Goal: Download file/media

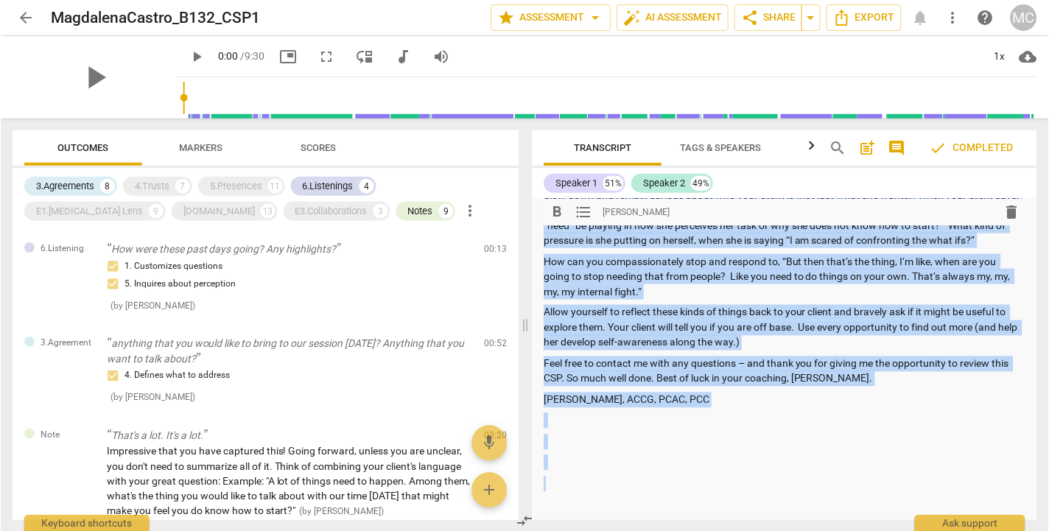
scroll to position [701, 0]
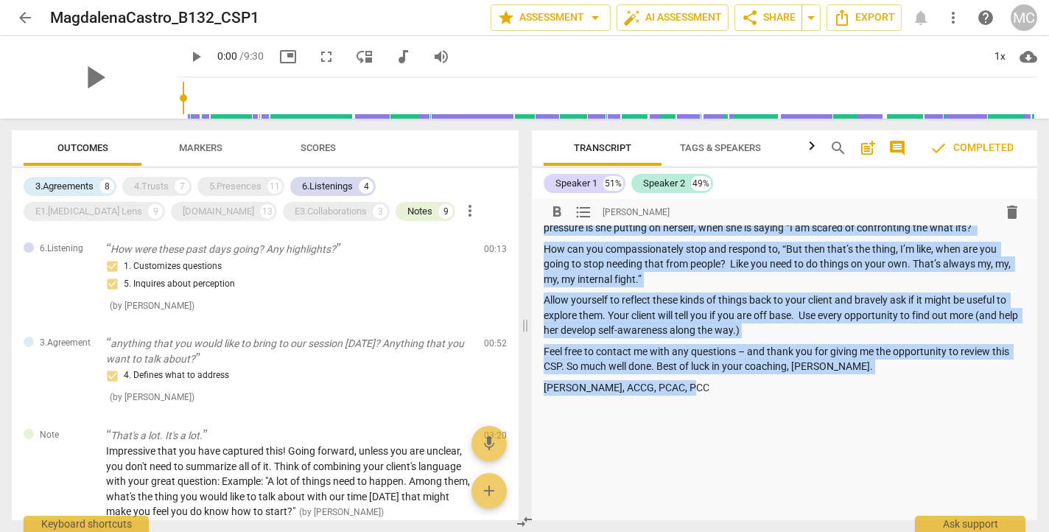
drag, startPoint x: 544, startPoint y: 262, endPoint x: 850, endPoint y: 392, distance: 332.5
click at [850, 392] on div "Summary: Magdalena Castro B132 CSP1 Hi Magdalena, Here is the feedback for your…" at bounding box center [785, 69] width 482 height 1071
copy div "Hi Magdalena, Here is the feedback for your CSP1 for Basic 132 Please take time…"
click at [715, 299] on p "Allow yourself to reflect these kinds of things back to your client and bravely…" at bounding box center [785, 316] width 482 height 46
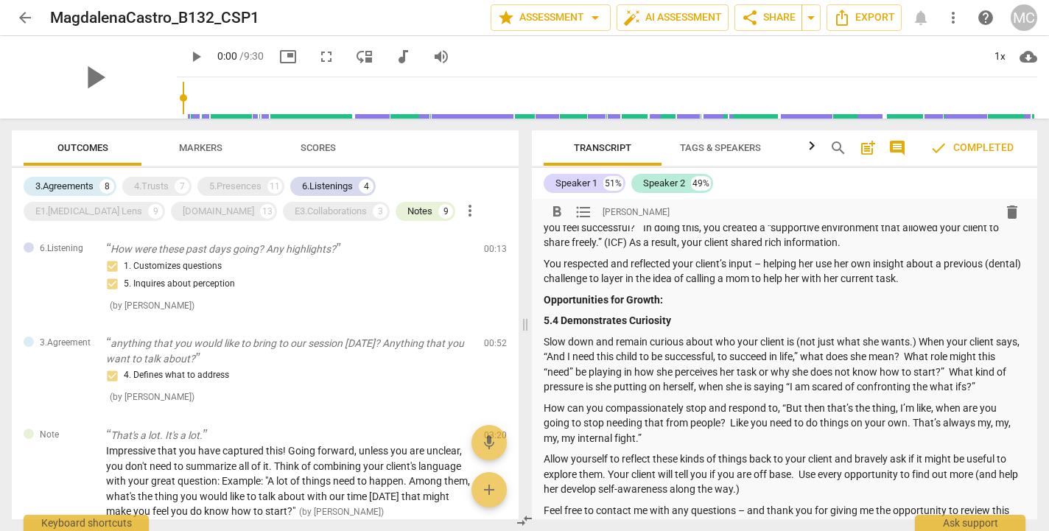
scroll to position [539, 0]
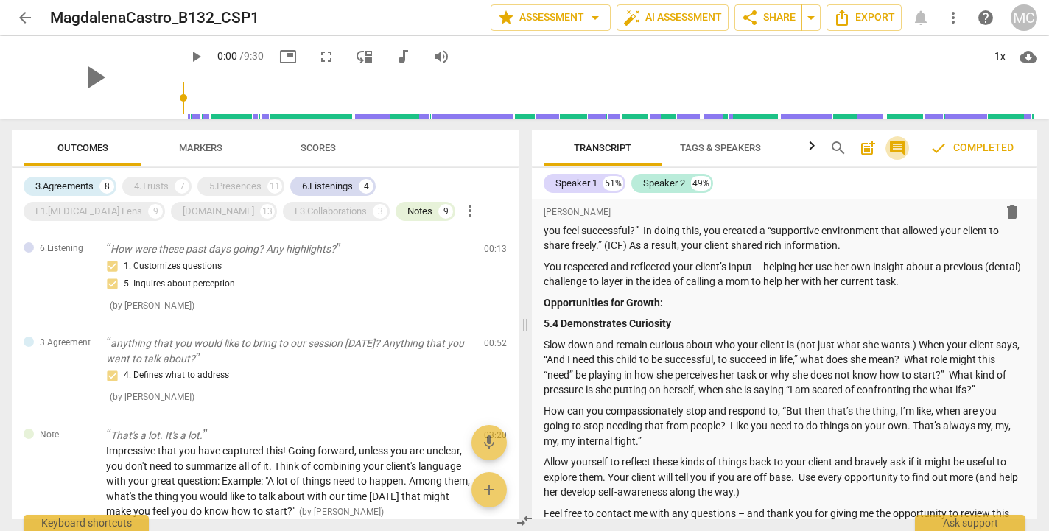
click at [905, 150] on span "comment" at bounding box center [898, 148] width 18 height 18
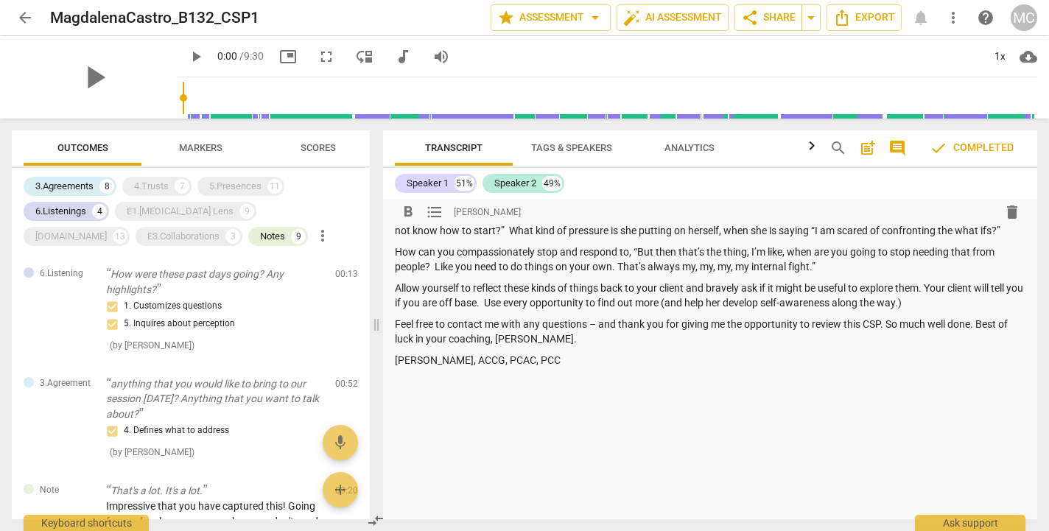
scroll to position [606, 0]
click at [962, 140] on span "check Completed" at bounding box center [972, 148] width 84 height 18
click at [813, 146] on icon "button" at bounding box center [812, 145] width 5 height 9
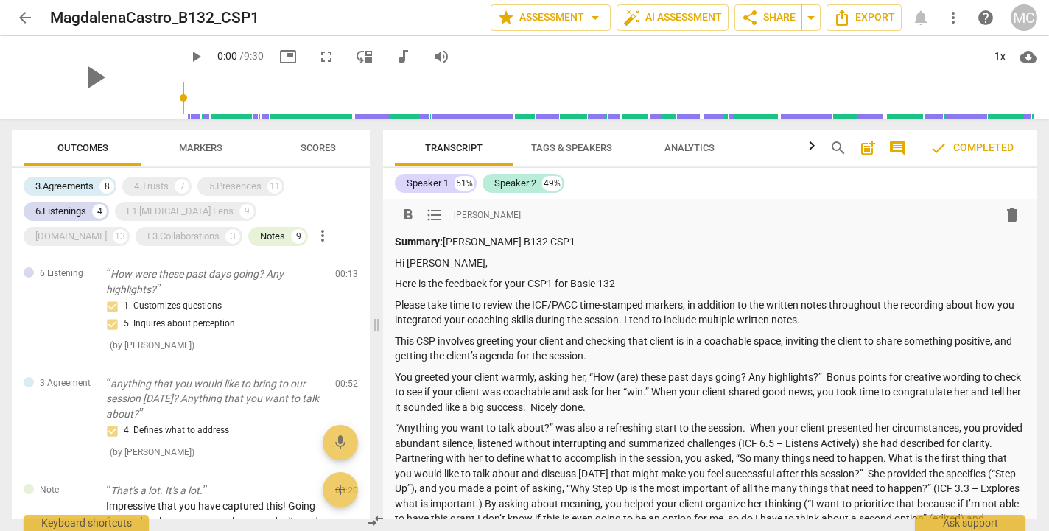
scroll to position [7, 0]
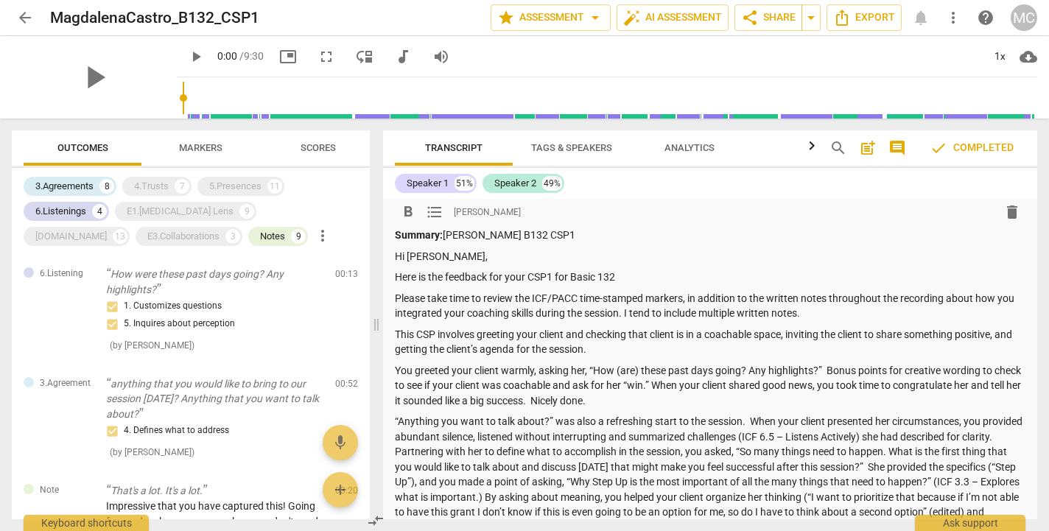
click at [478, 211] on span "Sara Prince" at bounding box center [487, 212] width 67 height 13
click at [950, 18] on span "more_vert" at bounding box center [954, 18] width 18 height 18
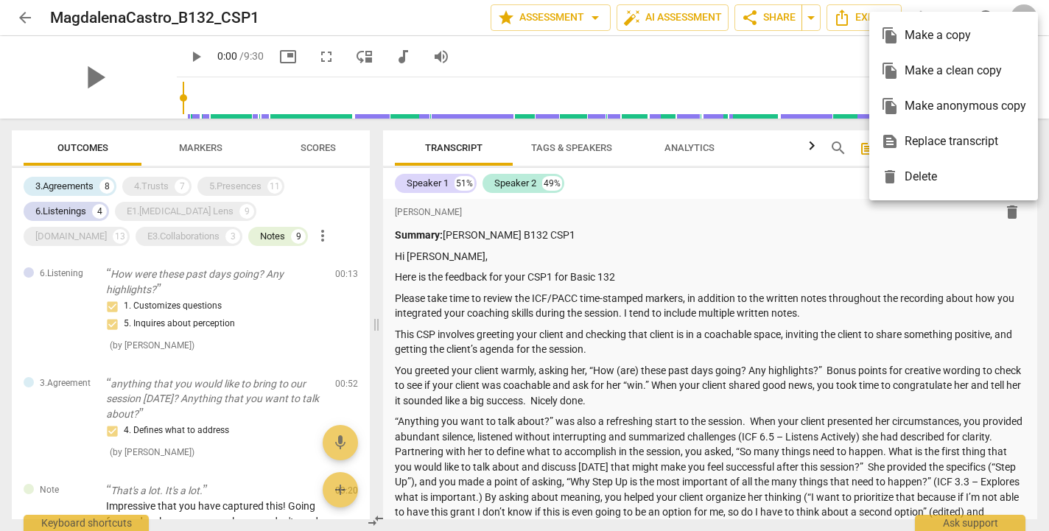
click at [825, 240] on div at bounding box center [524, 265] width 1049 height 531
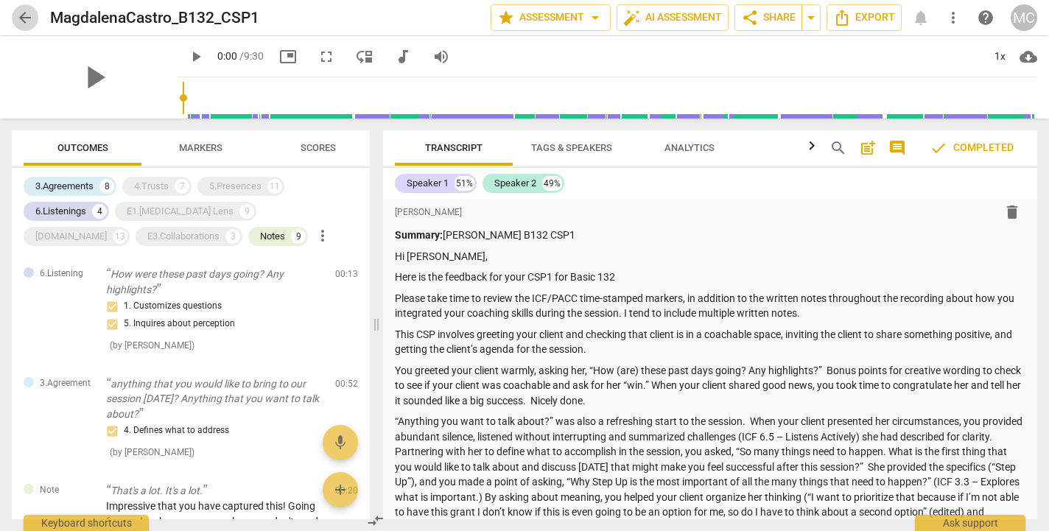
click at [21, 21] on span "arrow_back" at bounding box center [25, 18] width 18 height 18
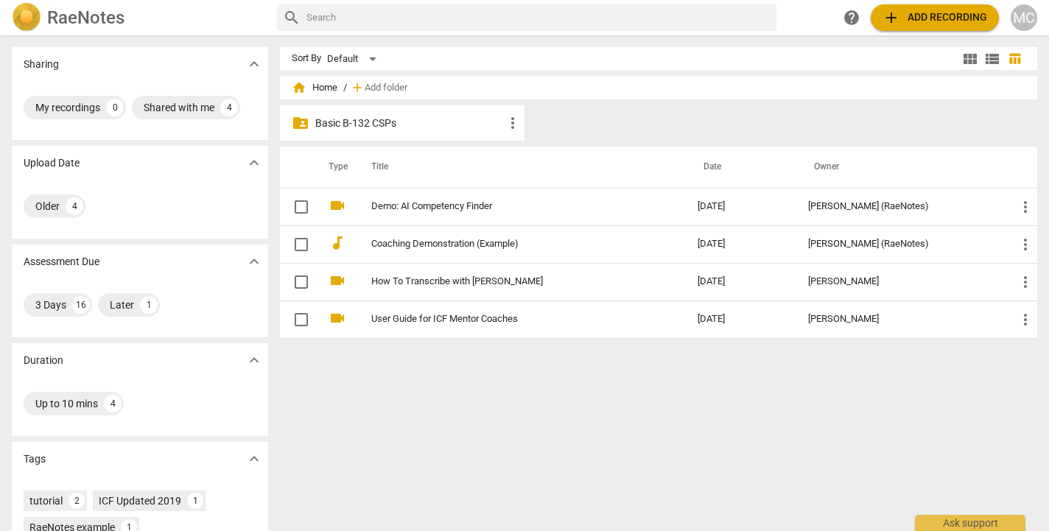
click at [296, 85] on span "home" at bounding box center [299, 87] width 15 height 15
click at [388, 120] on p "Basic B-132 CSPs" at bounding box center [409, 123] width 189 height 15
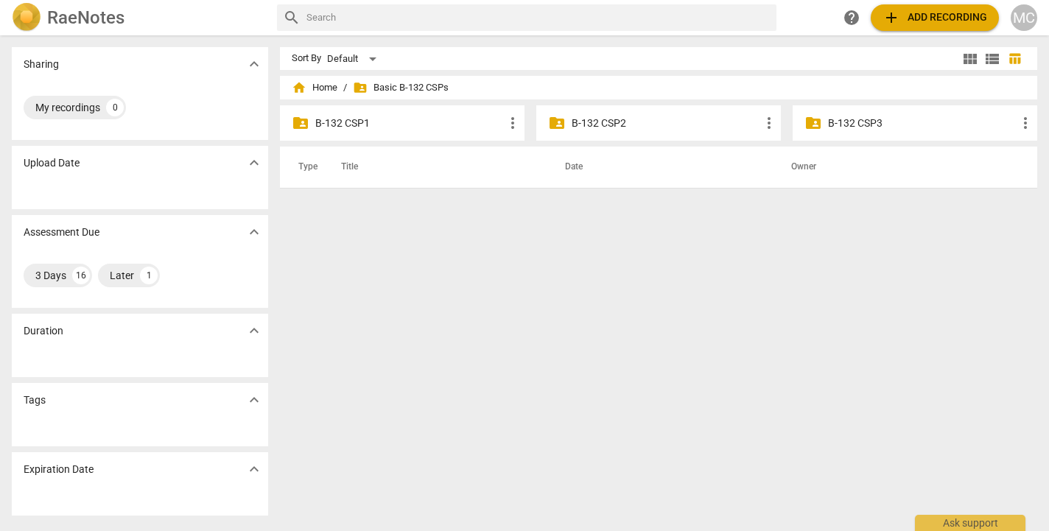
click at [360, 120] on p "B-132 CSP1" at bounding box center [409, 123] width 189 height 15
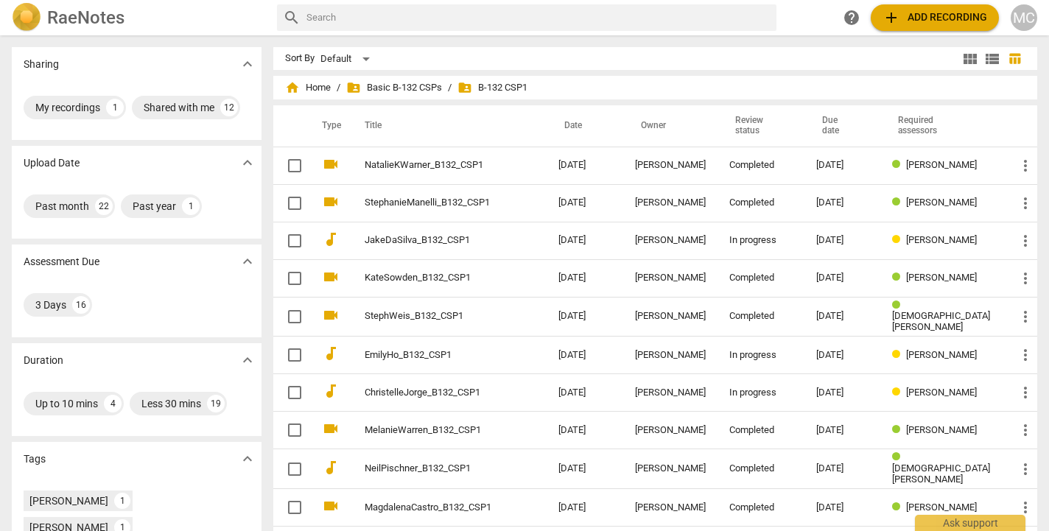
click at [254, 162] on span "expand_more" at bounding box center [248, 163] width 18 height 18
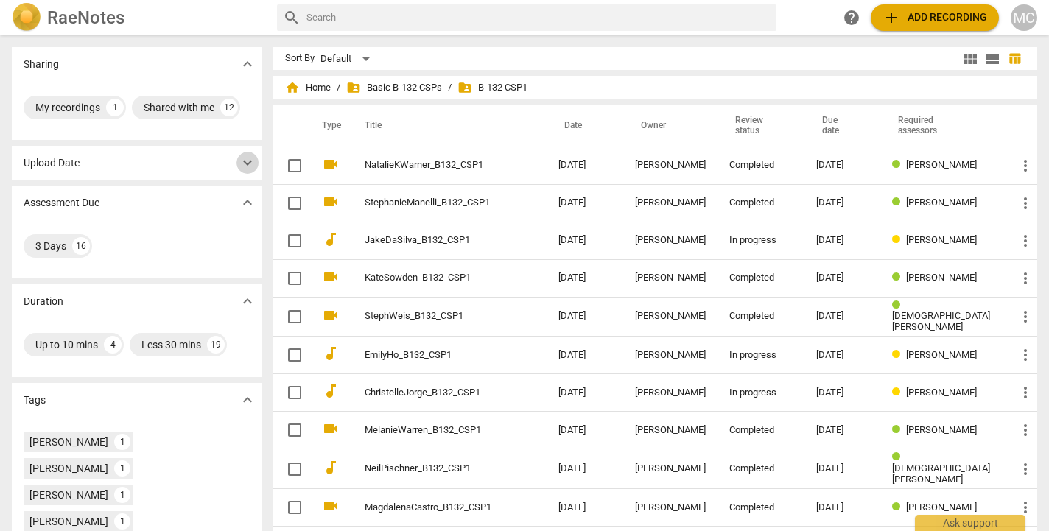
click at [254, 162] on span "expand_more" at bounding box center [248, 163] width 18 height 18
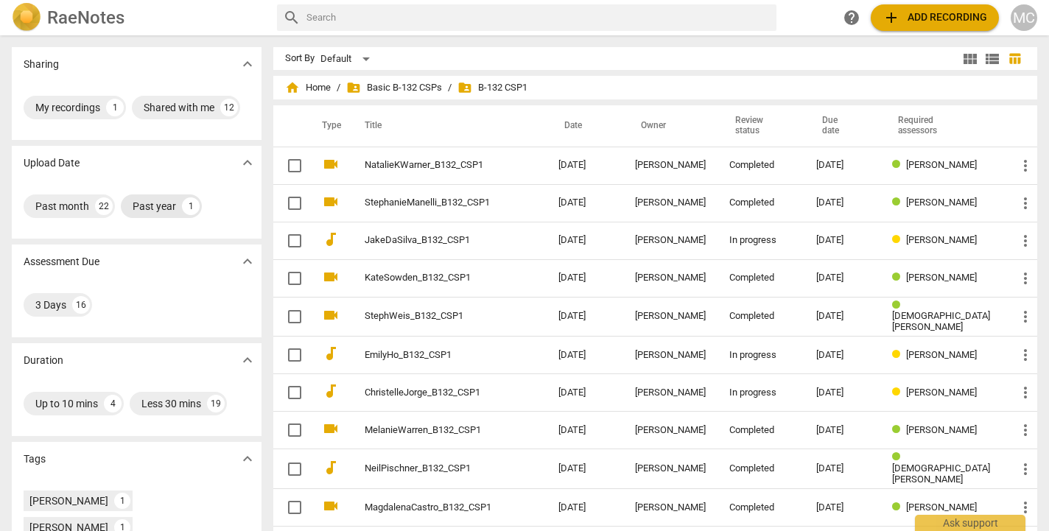
click at [142, 206] on div "Past year" at bounding box center [154, 206] width 43 height 15
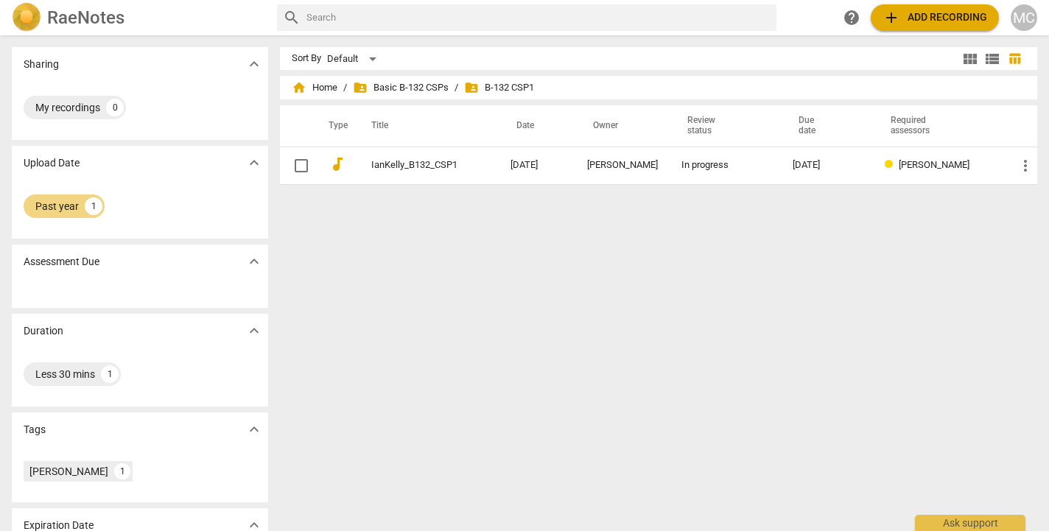
click at [254, 161] on span "expand_more" at bounding box center [254, 163] width 18 height 18
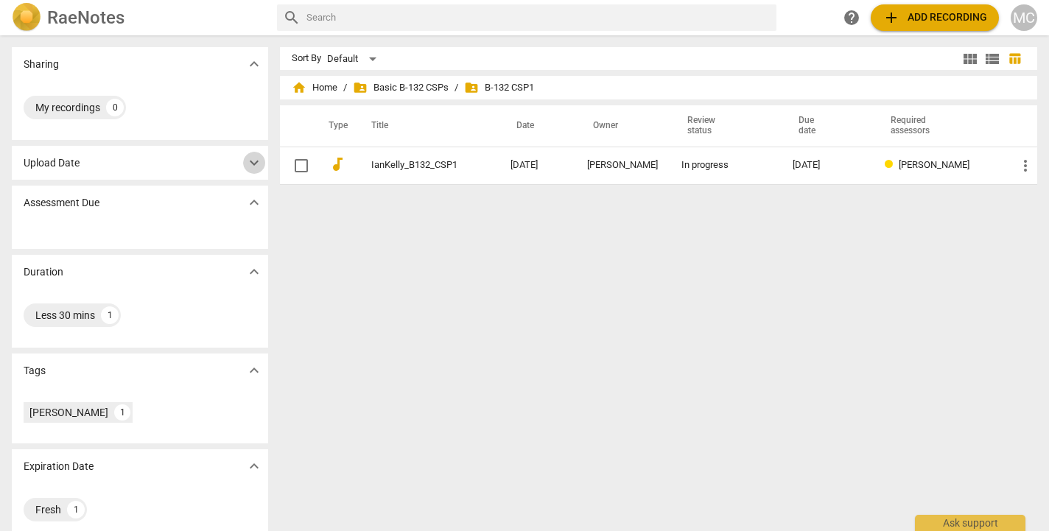
click at [254, 161] on span "expand_more" at bounding box center [254, 163] width 18 height 18
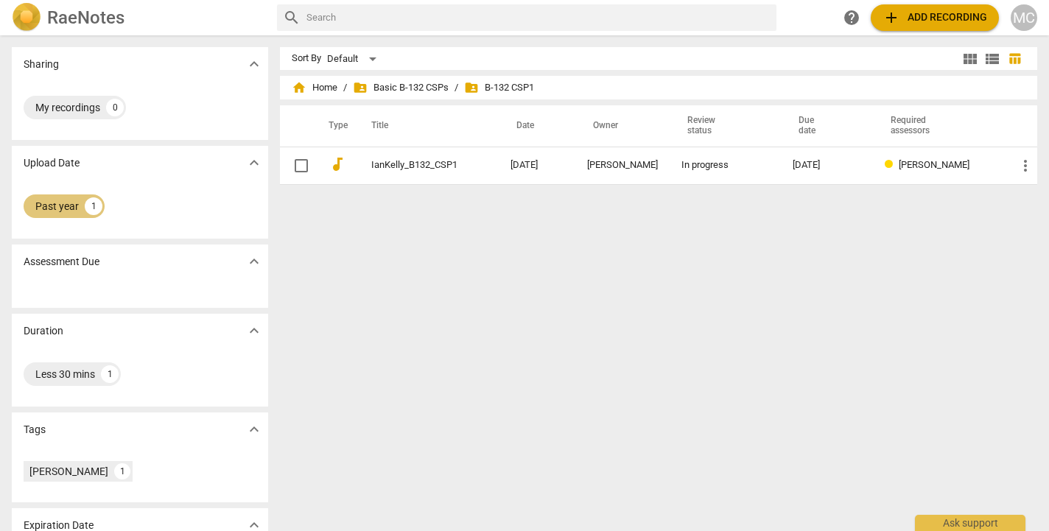
click at [55, 206] on div "Past year" at bounding box center [56, 206] width 43 height 15
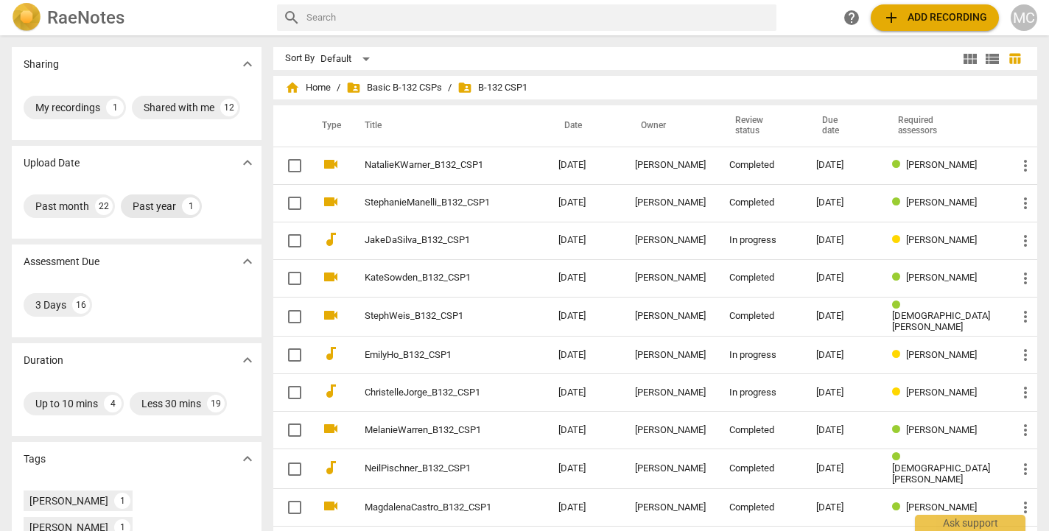
click at [55, 206] on div "Past month" at bounding box center [62, 206] width 54 height 15
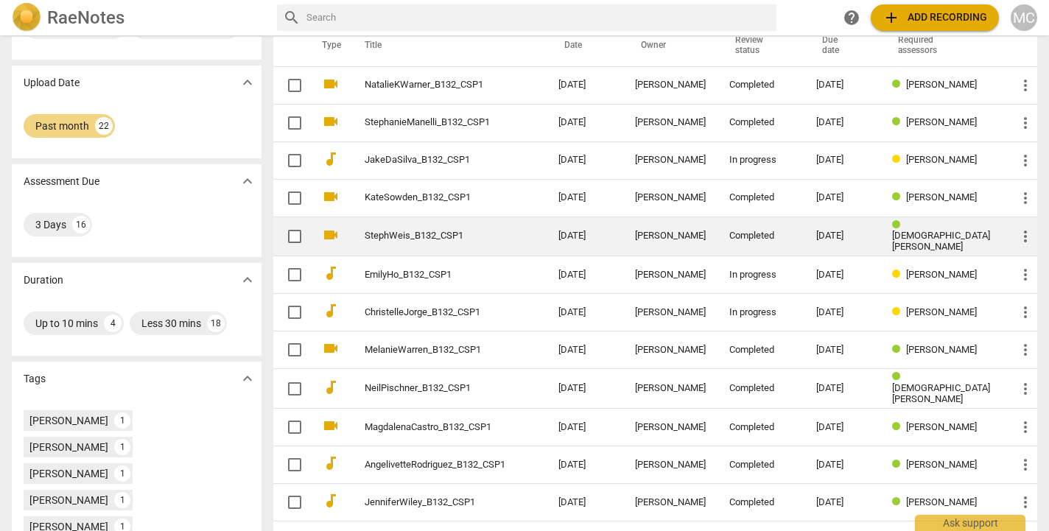
scroll to position [83, 0]
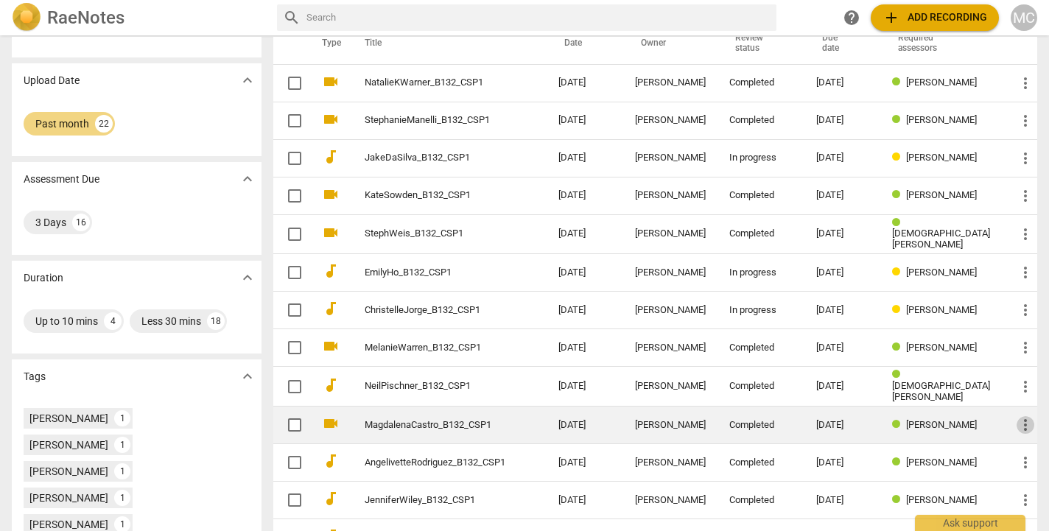
click at [1021, 423] on span "more_vert" at bounding box center [1026, 425] width 18 height 18
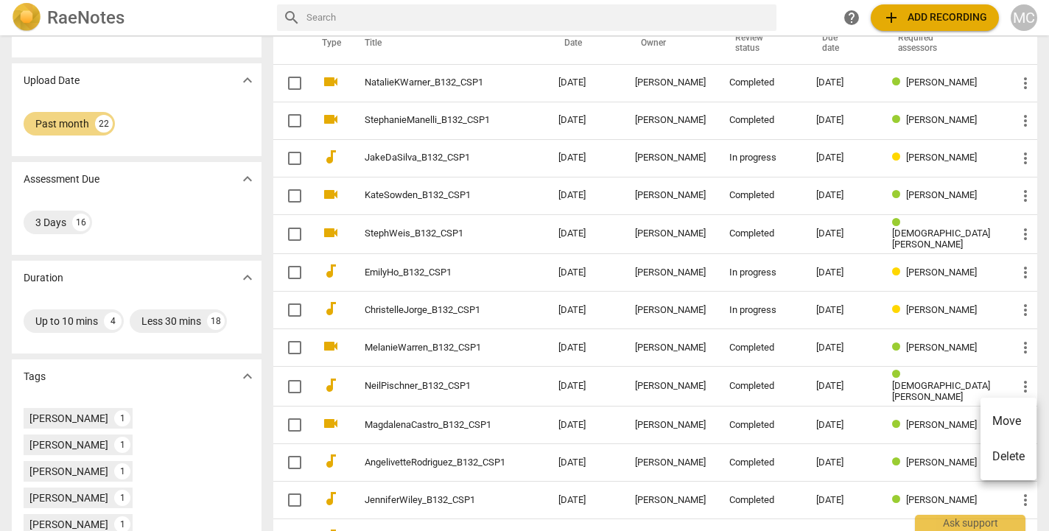
click at [947, 410] on div at bounding box center [524, 265] width 1049 height 531
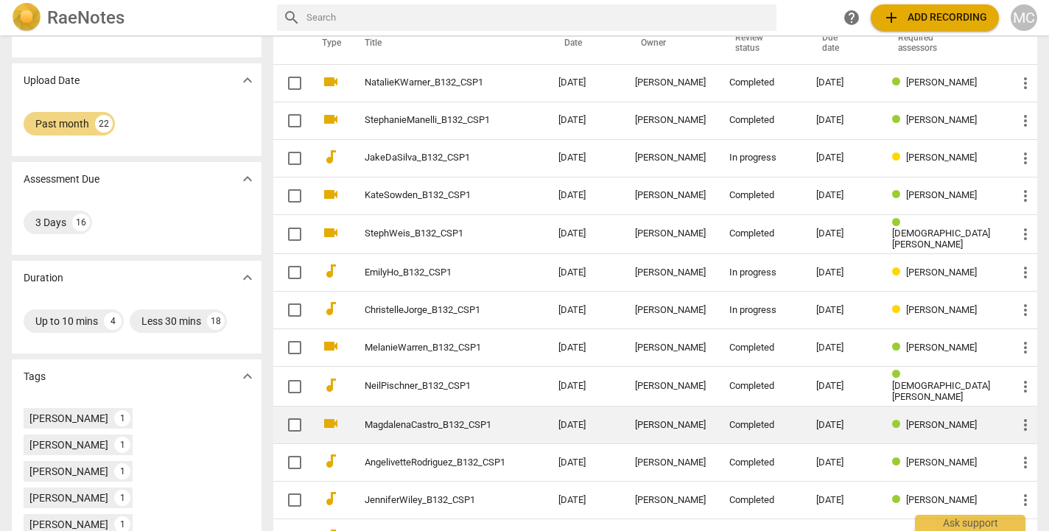
click at [947, 419] on span "Sara Prince" at bounding box center [941, 424] width 71 height 11
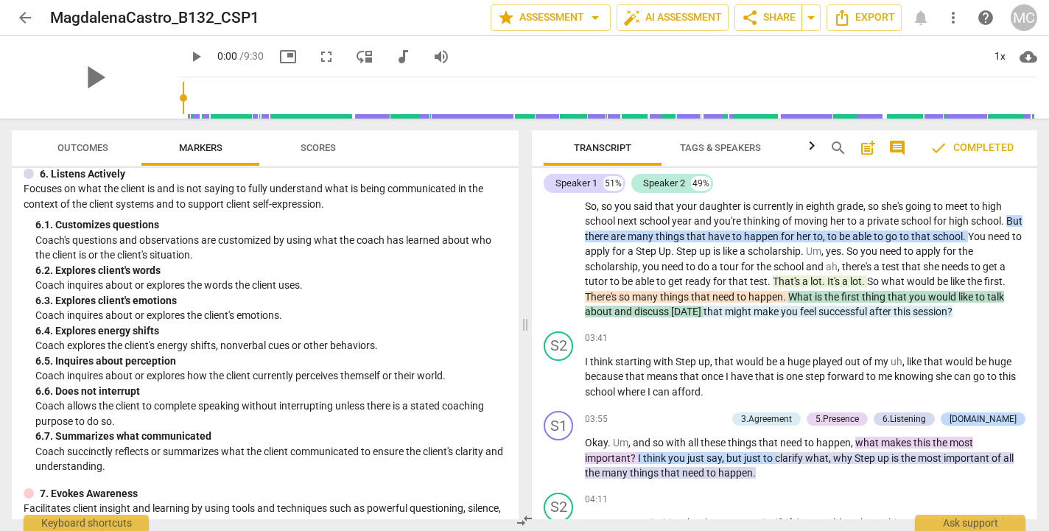
scroll to position [276, 0]
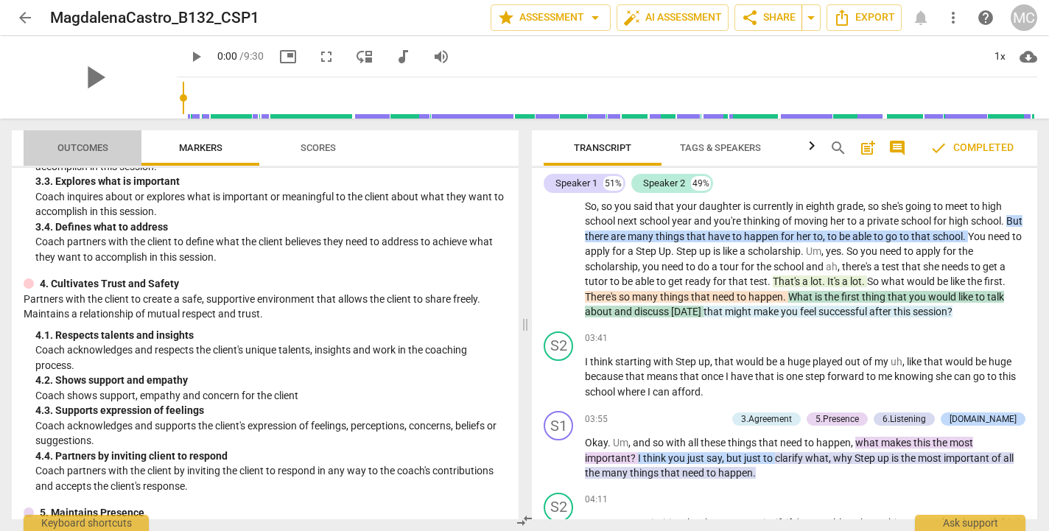
click at [85, 144] on span "Outcomes" at bounding box center [82, 147] width 51 height 11
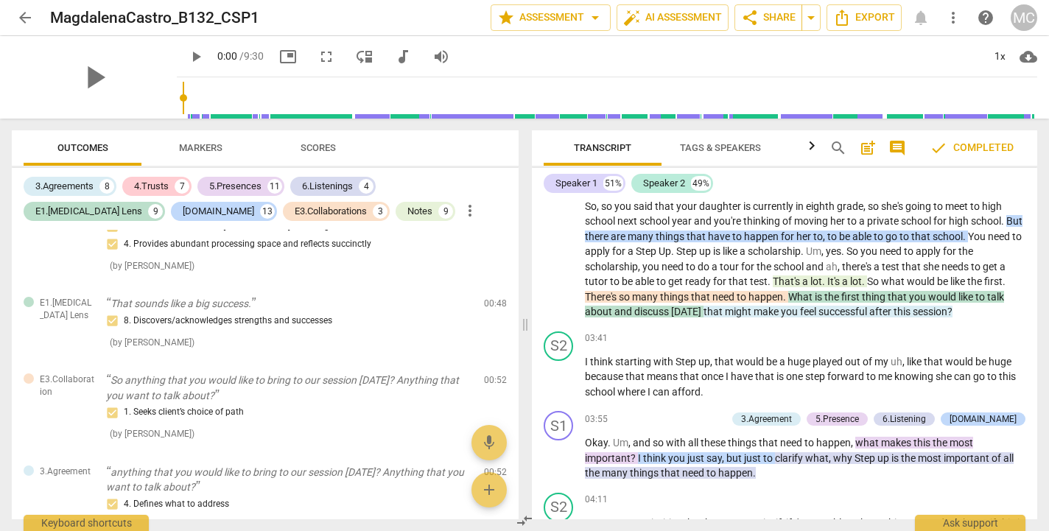
scroll to position [652, 0]
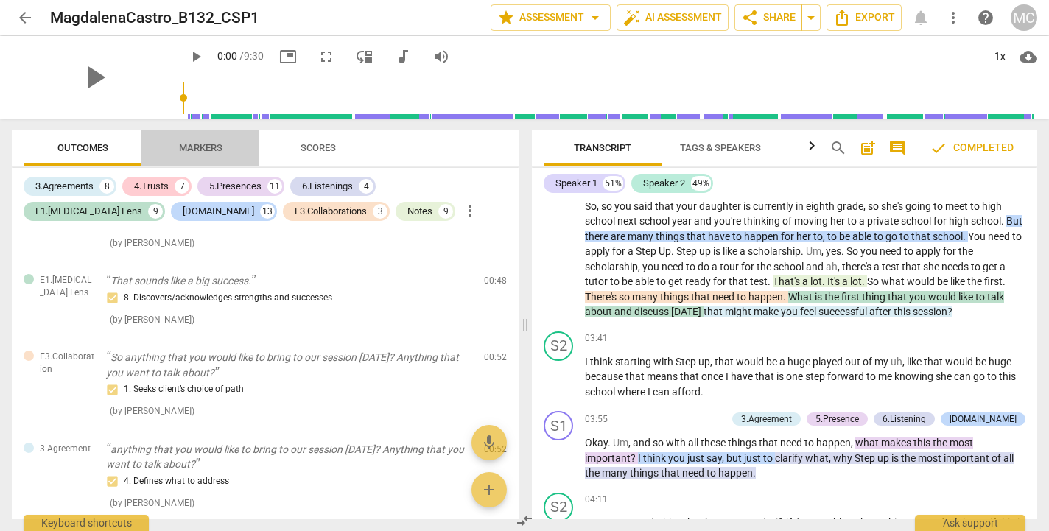
click at [207, 143] on span "Markers" at bounding box center [200, 147] width 43 height 11
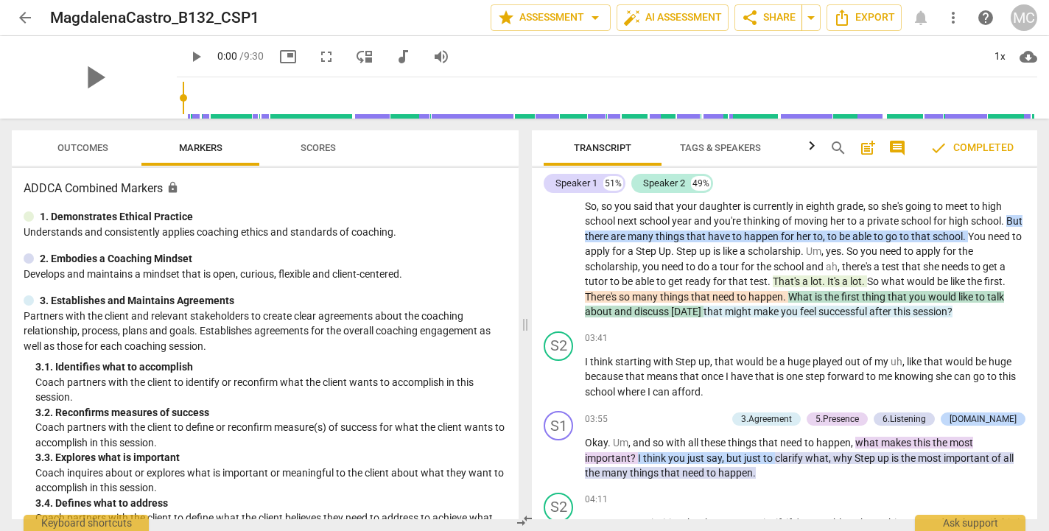
click at [306, 150] on span "Scores" at bounding box center [318, 147] width 35 height 11
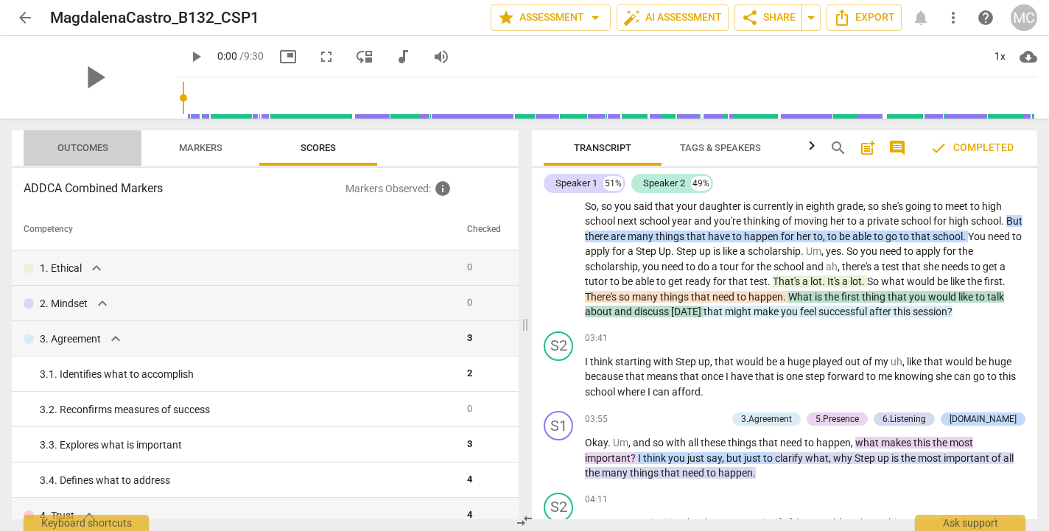
click at [94, 154] on span "Outcomes" at bounding box center [83, 149] width 86 height 20
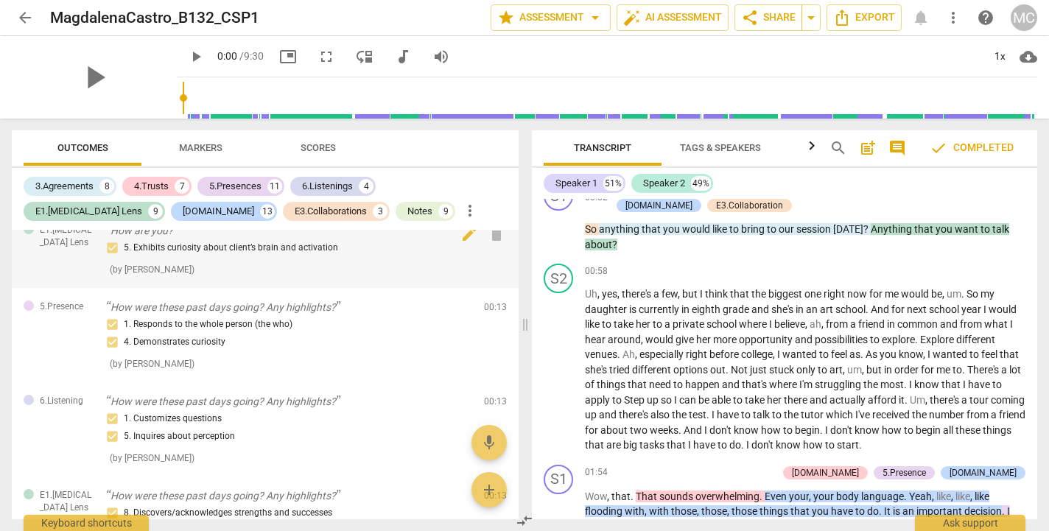
scroll to position [0, 0]
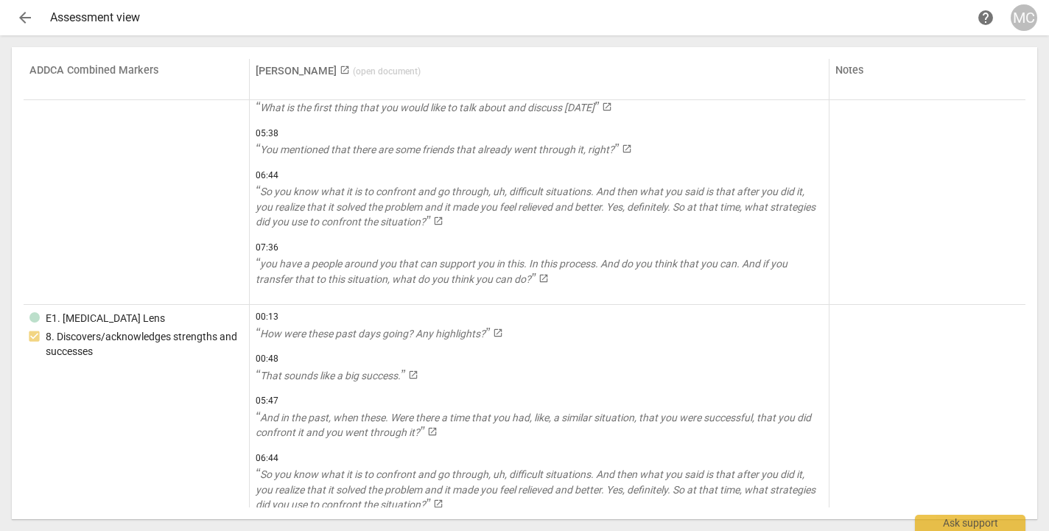
scroll to position [2886, 0]
click at [24, 22] on span "arrow_back" at bounding box center [25, 18] width 18 height 18
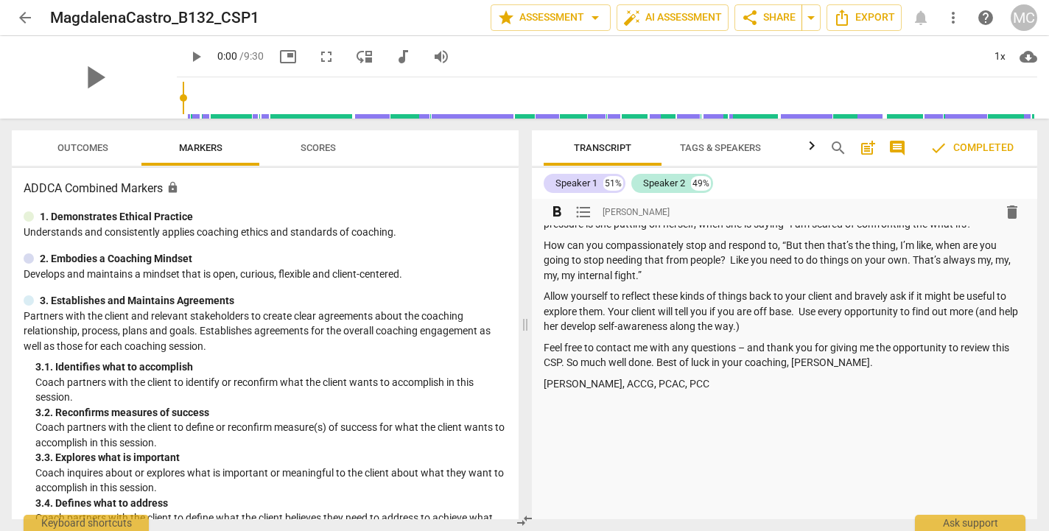
scroll to position [699, 0]
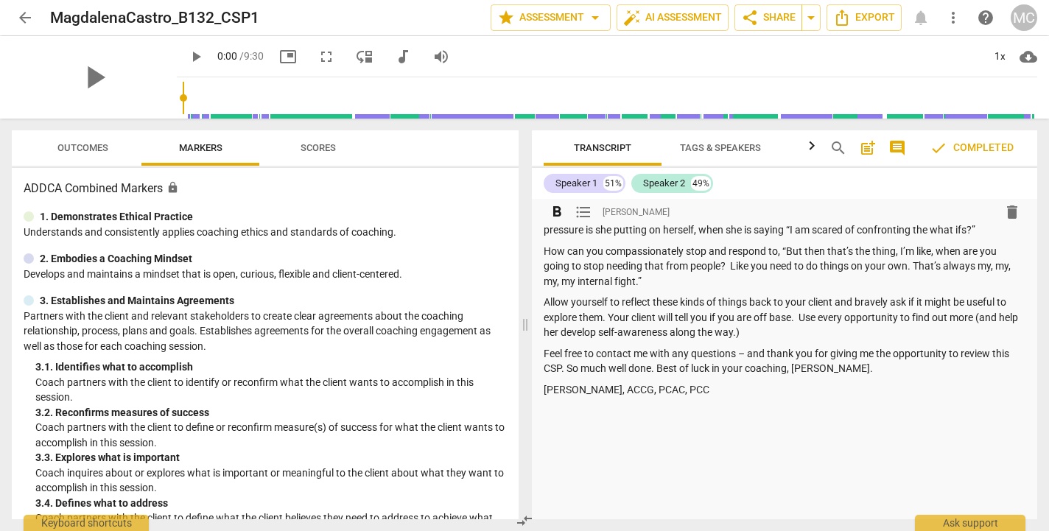
click at [576, 210] on span "format_list_bulleted" at bounding box center [584, 212] width 18 height 18
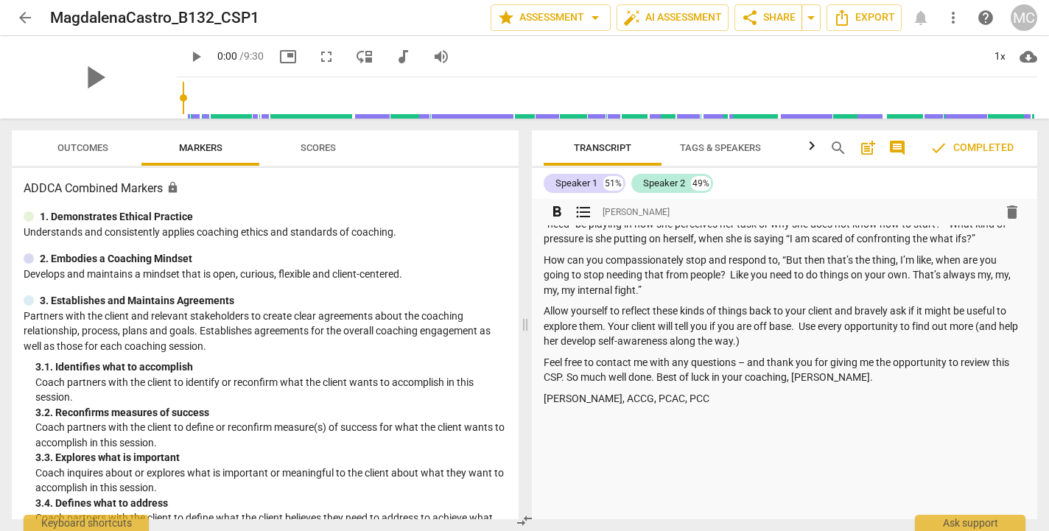
scroll to position [38, 0]
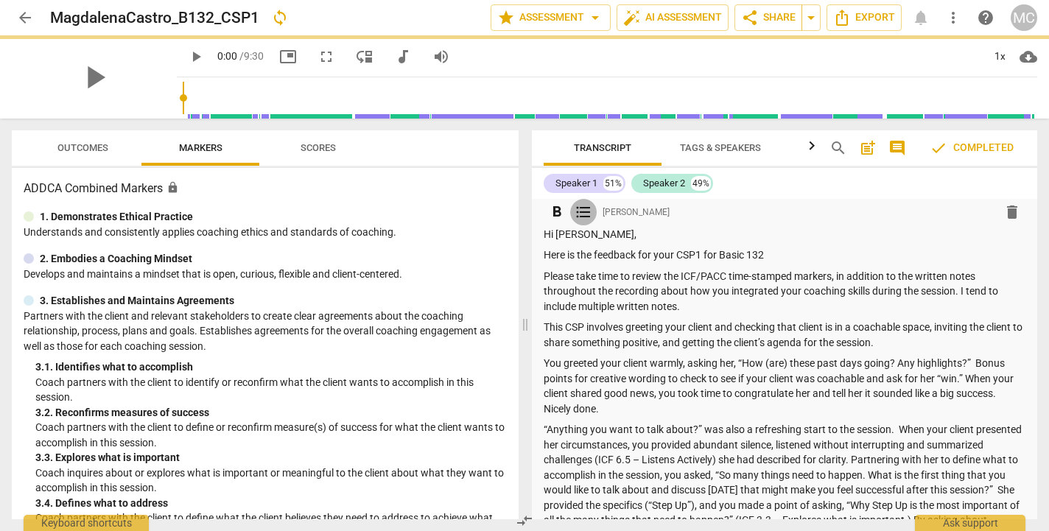
click at [581, 211] on span "format_list_bulleted" at bounding box center [584, 212] width 18 height 18
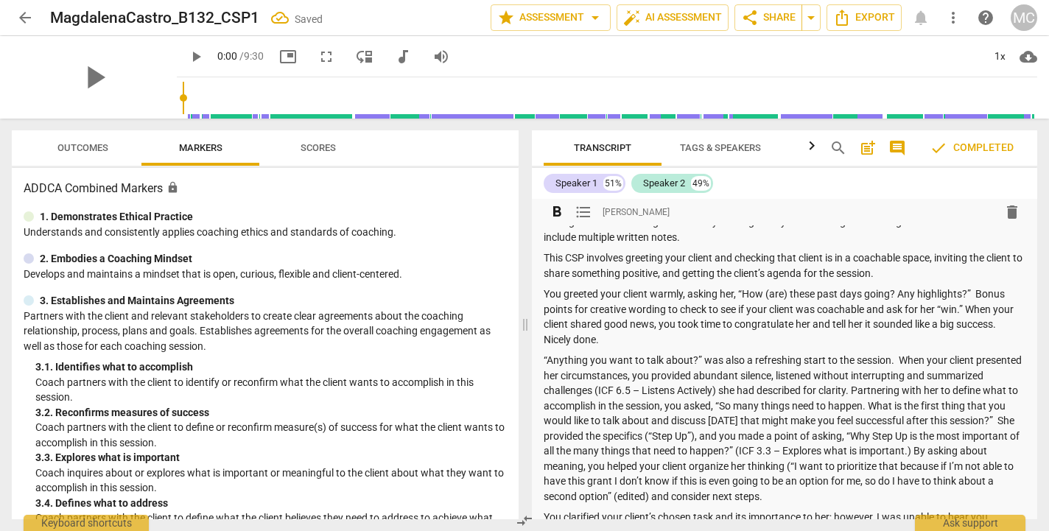
scroll to position [0, 0]
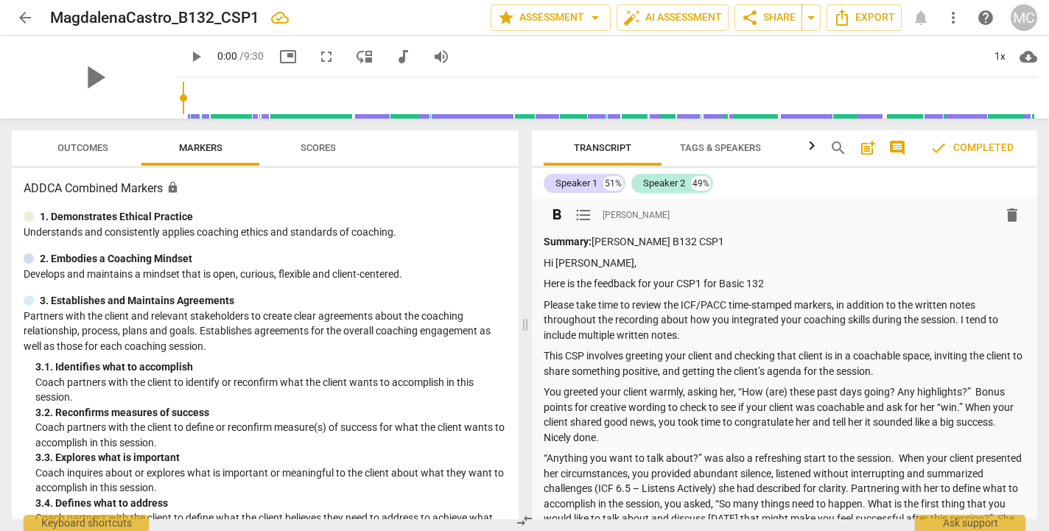
click at [811, 147] on icon "button" at bounding box center [812, 146] width 18 height 18
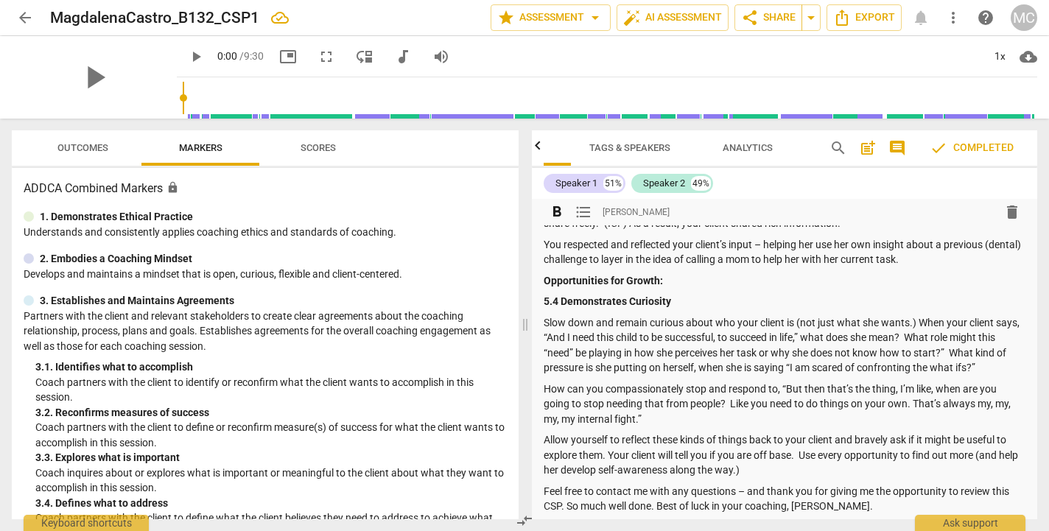
scroll to position [557, 0]
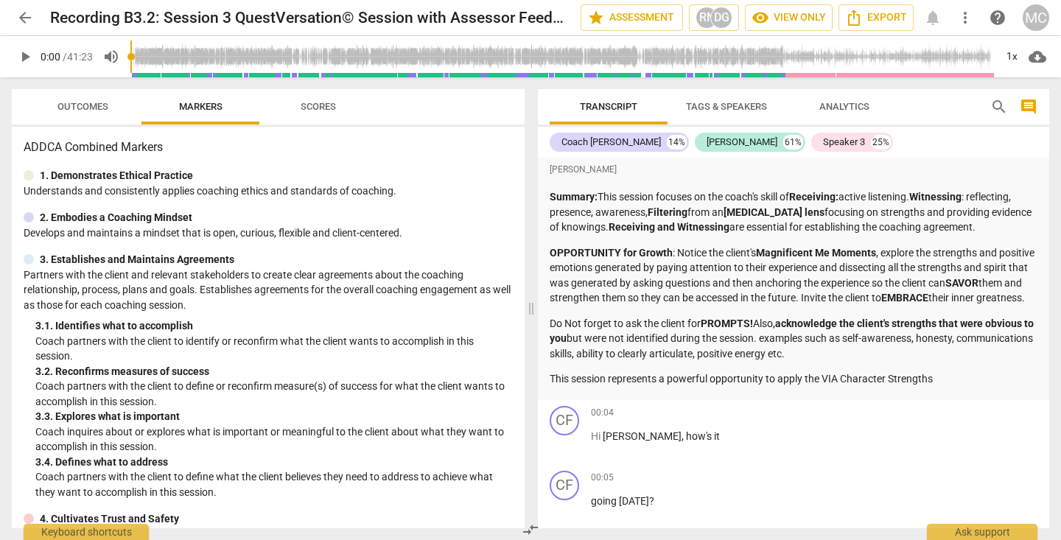
click at [27, 58] on span "play_arrow" at bounding box center [25, 57] width 18 height 18
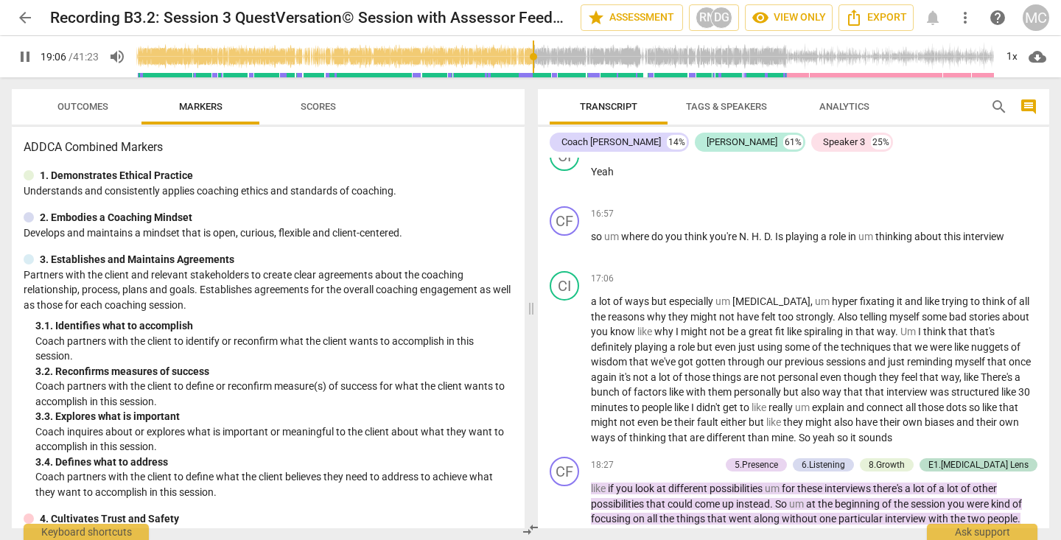
scroll to position [4598, 0]
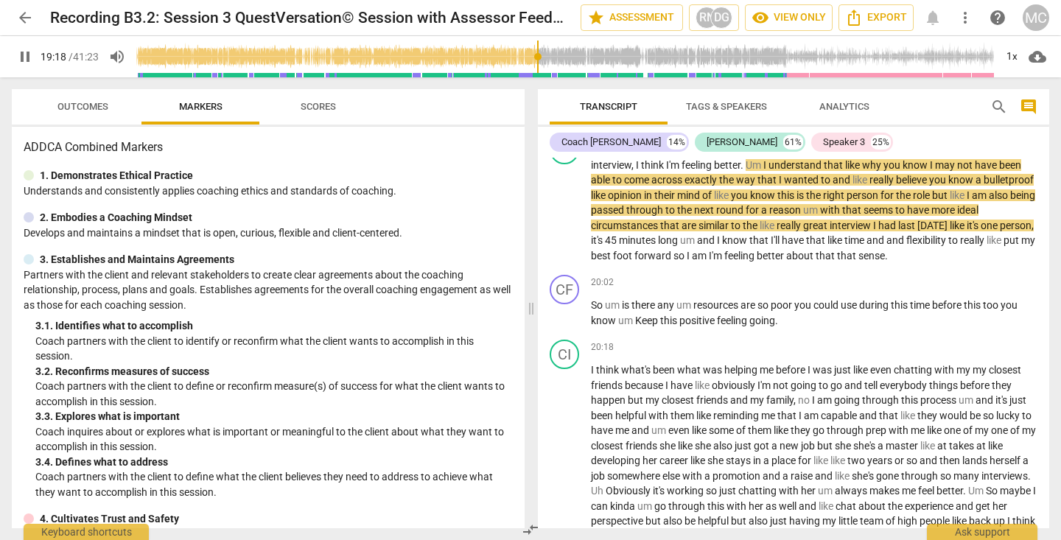
click at [799, 305] on span "you" at bounding box center [803, 305] width 19 height 12
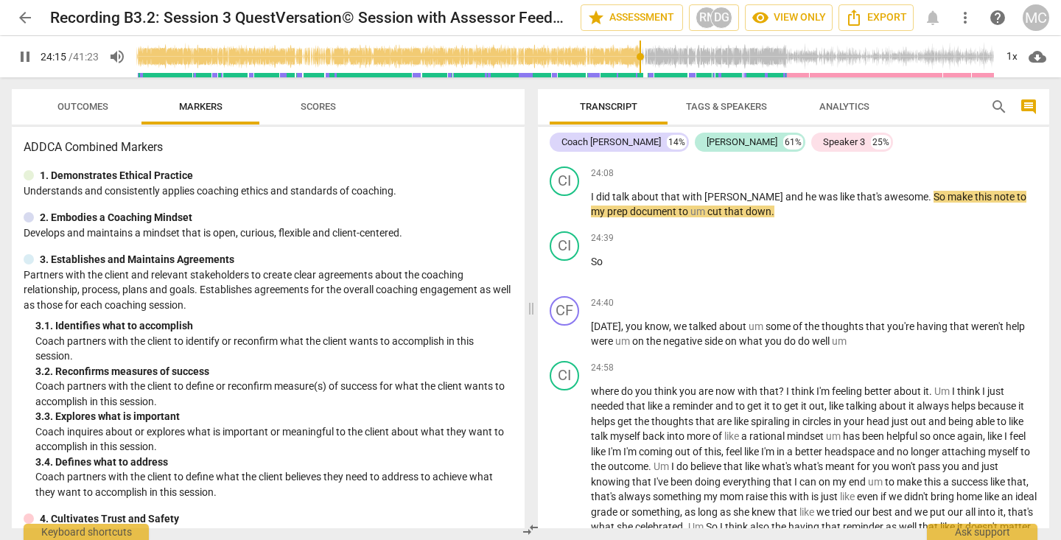
scroll to position [5708, 0]
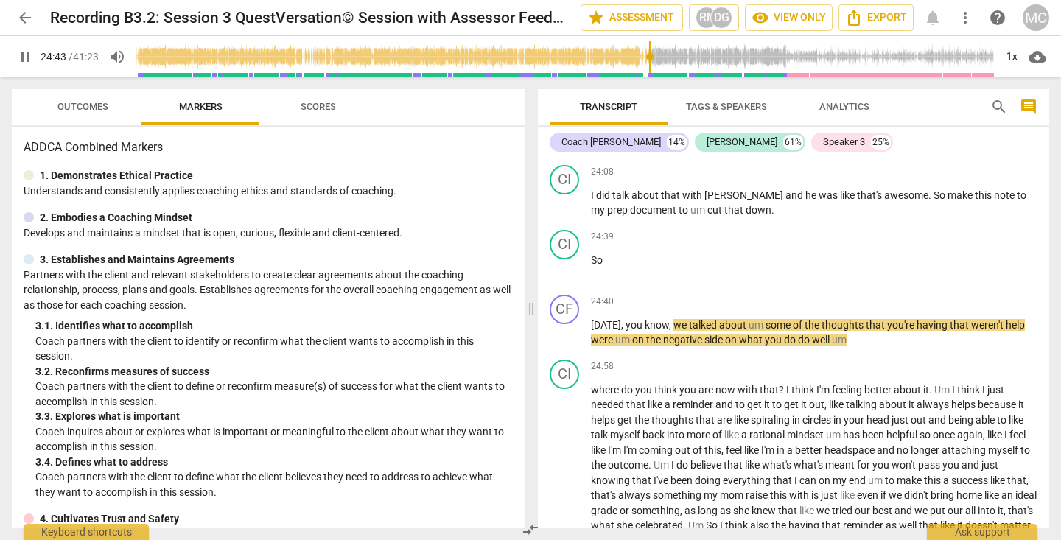
click at [29, 52] on span "pause" at bounding box center [25, 57] width 18 height 18
click at [29, 52] on span "play_arrow" at bounding box center [25, 57] width 18 height 18
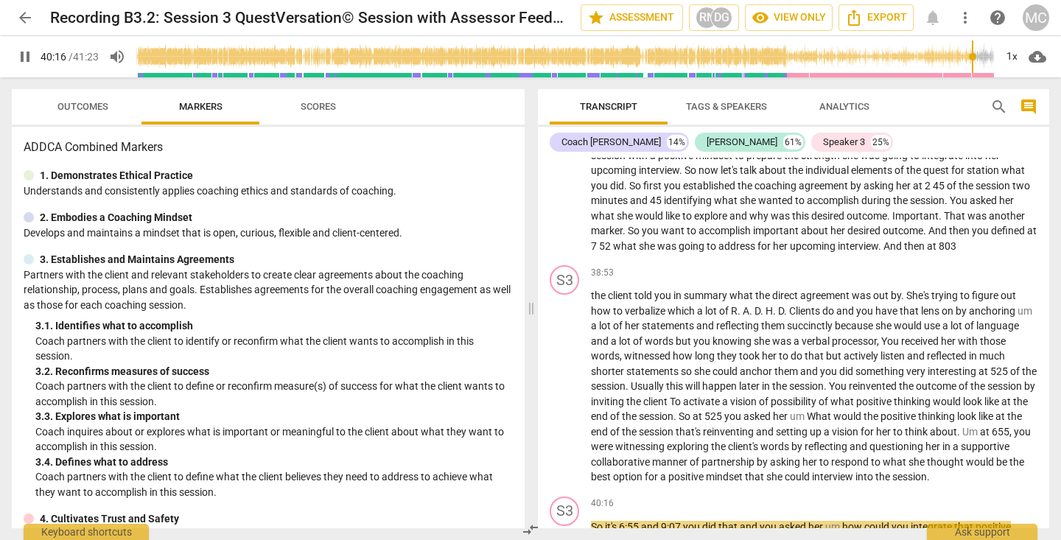
scroll to position [9192, 0]
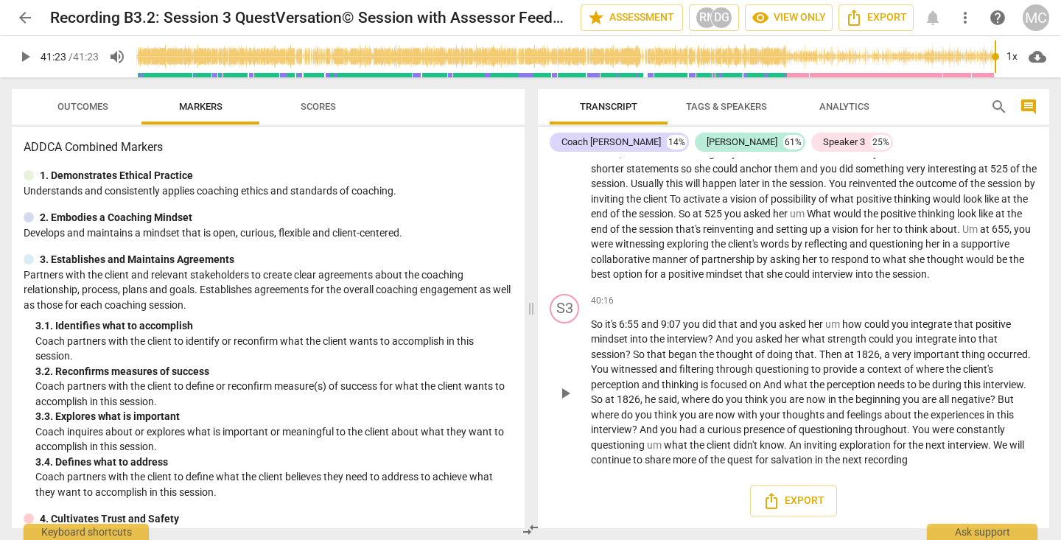
type input "2483"
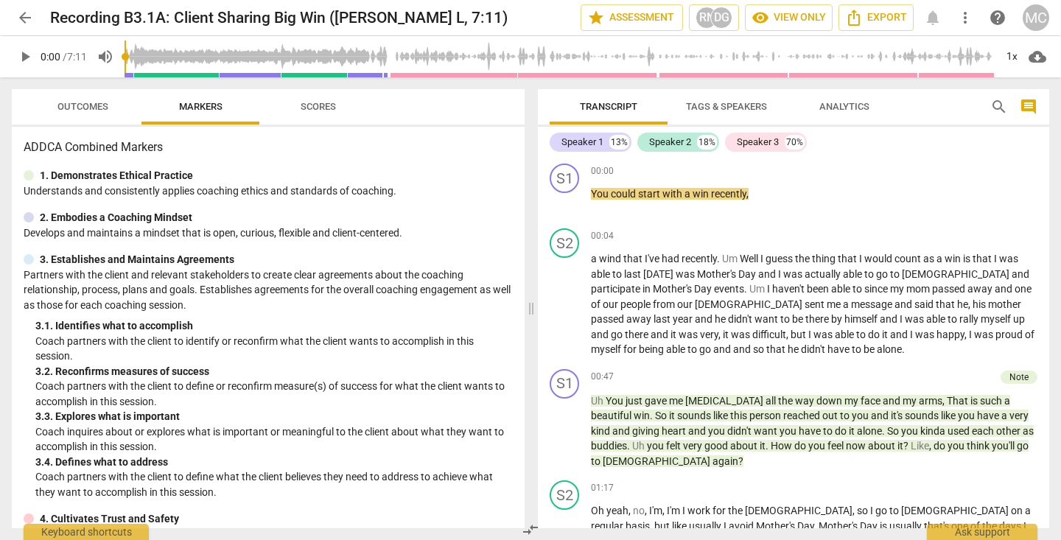
click at [19, 59] on span "play_arrow" at bounding box center [25, 57] width 18 height 18
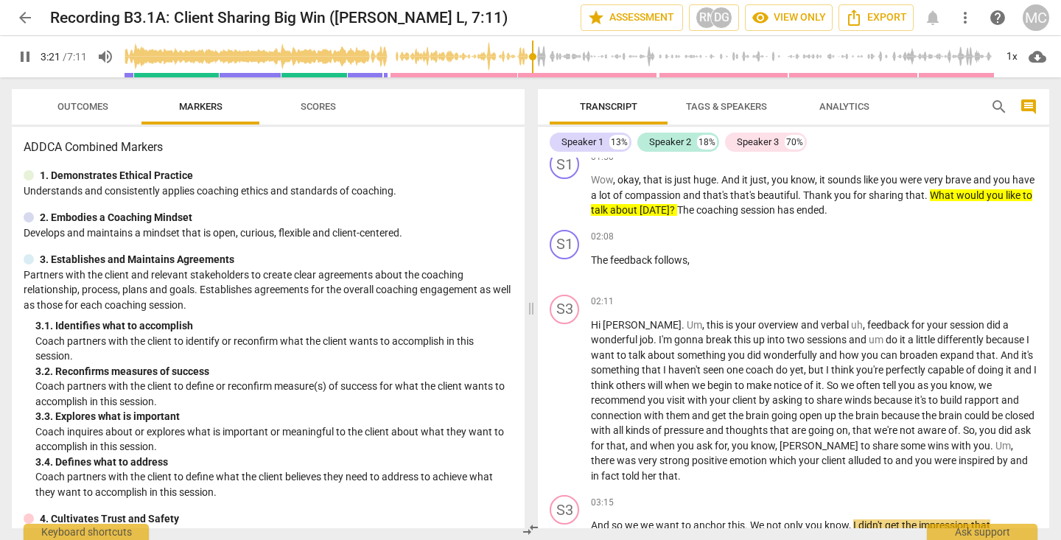
scroll to position [833, 0]
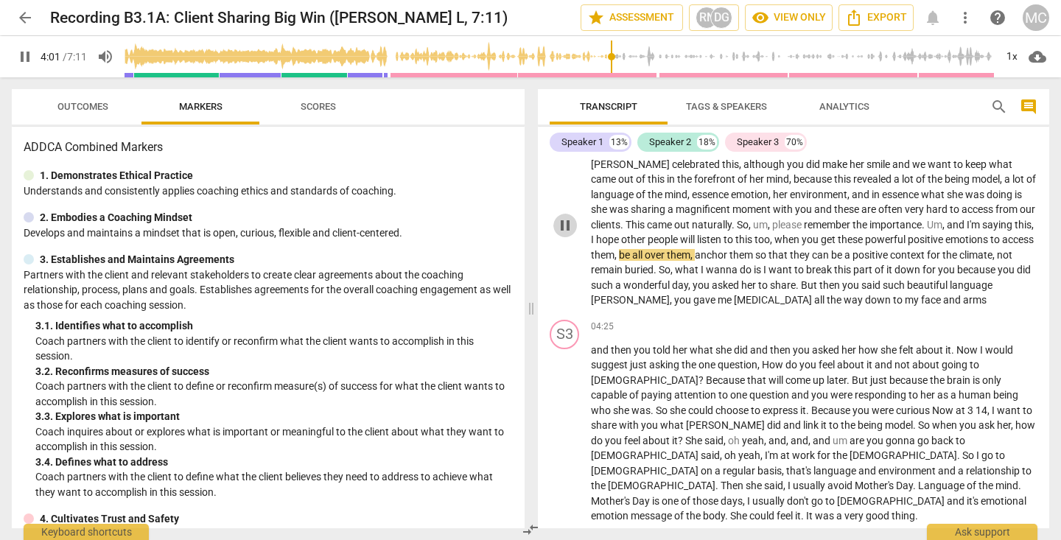
click at [562, 222] on span "pause" at bounding box center [565, 226] width 18 height 18
click at [562, 222] on span "play_arrow" at bounding box center [565, 226] width 18 height 18
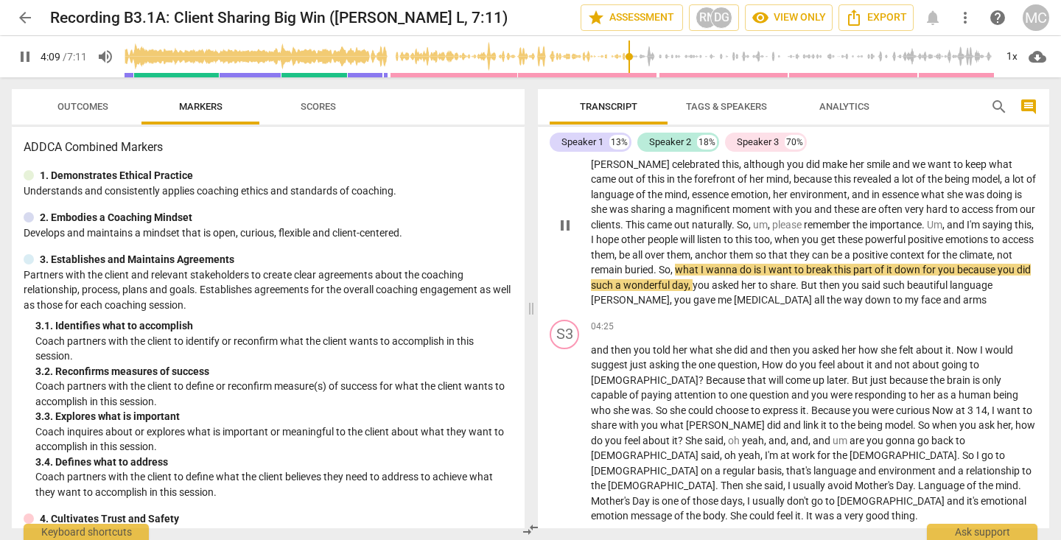
click at [562, 222] on span "pause" at bounding box center [565, 226] width 18 height 18
click at [562, 222] on span "play_arrow" at bounding box center [565, 226] width 18 height 18
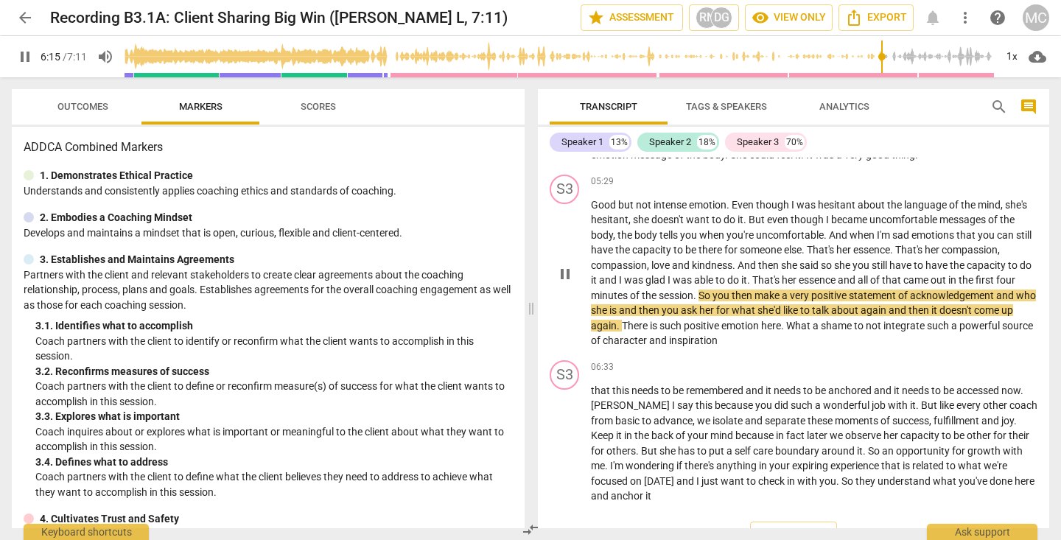
scroll to position [1214, 0]
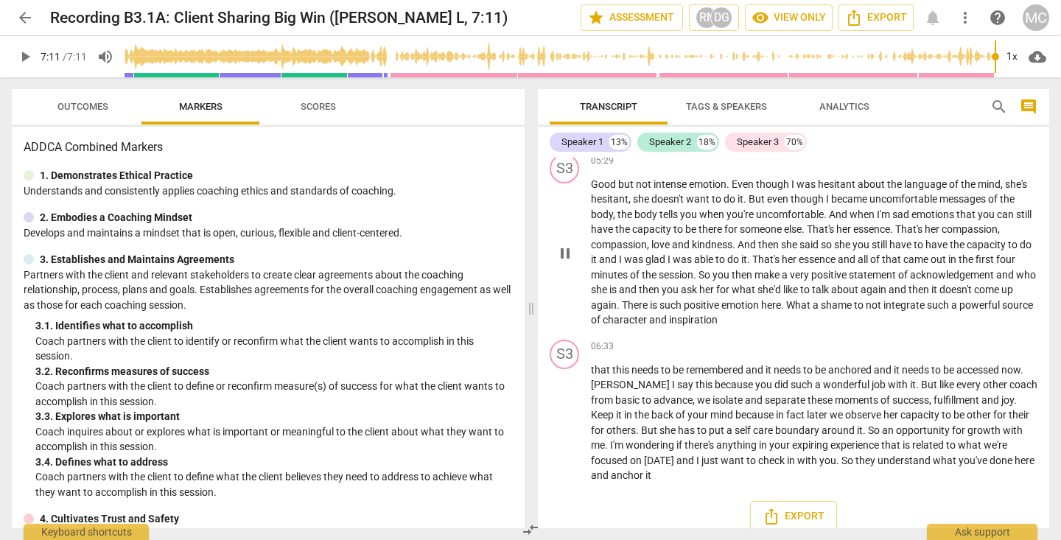
type input "431"
click at [868, 17] on span "Export" at bounding box center [876, 18] width 62 height 18
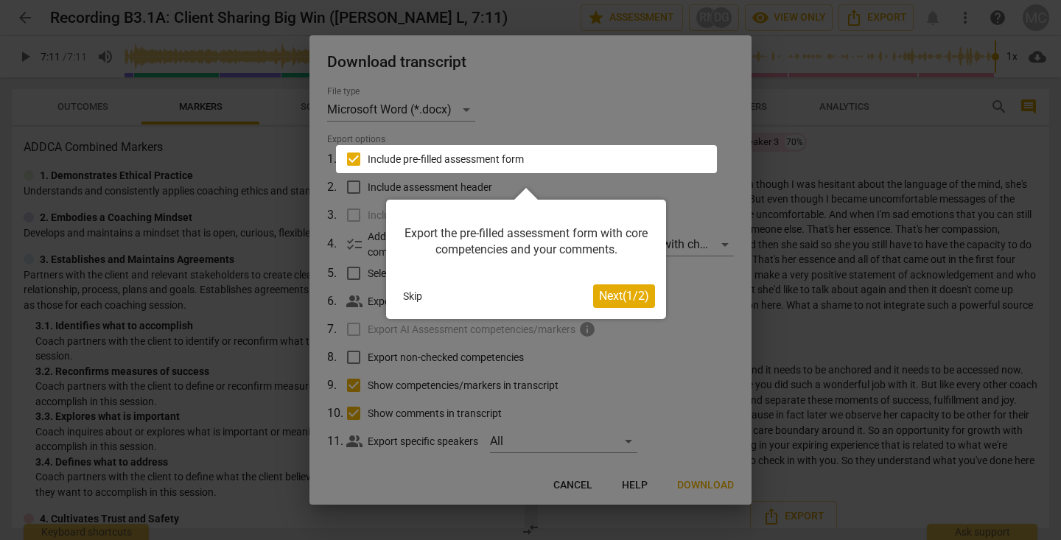
click at [406, 293] on button "Skip" at bounding box center [412, 296] width 31 height 22
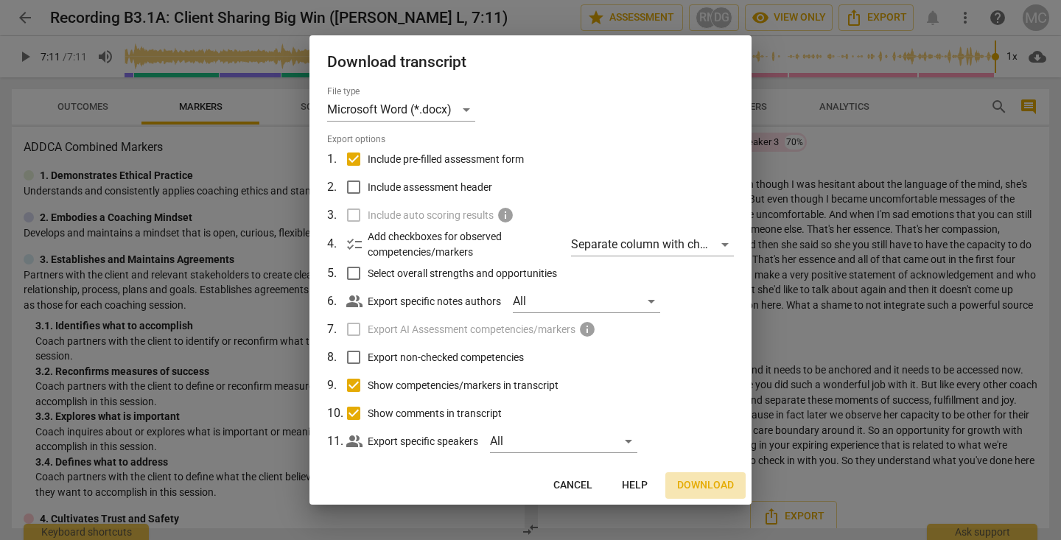
click at [706, 486] on span "Download" at bounding box center [705, 485] width 57 height 15
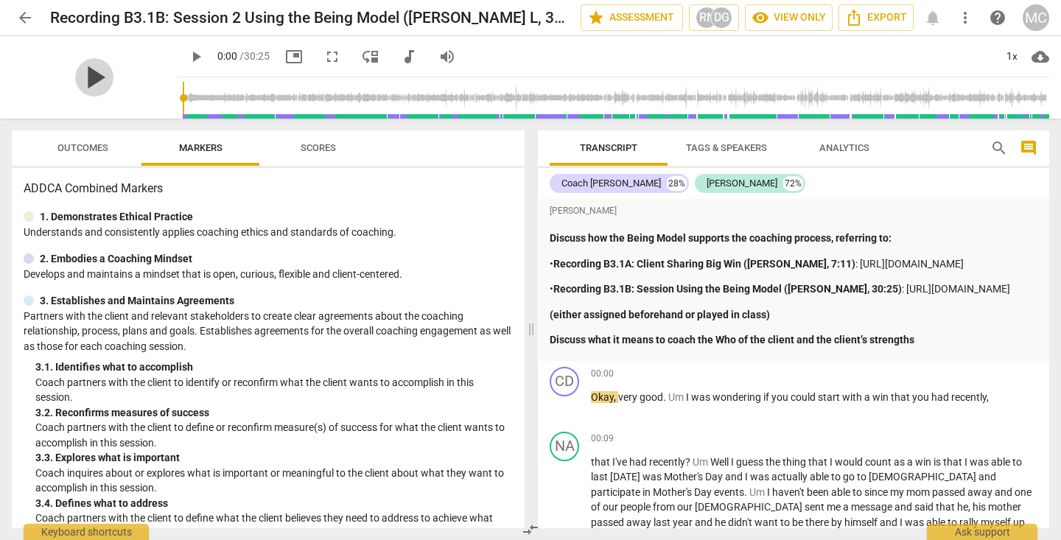
click at [81, 75] on span "play_arrow" at bounding box center [94, 77] width 38 height 38
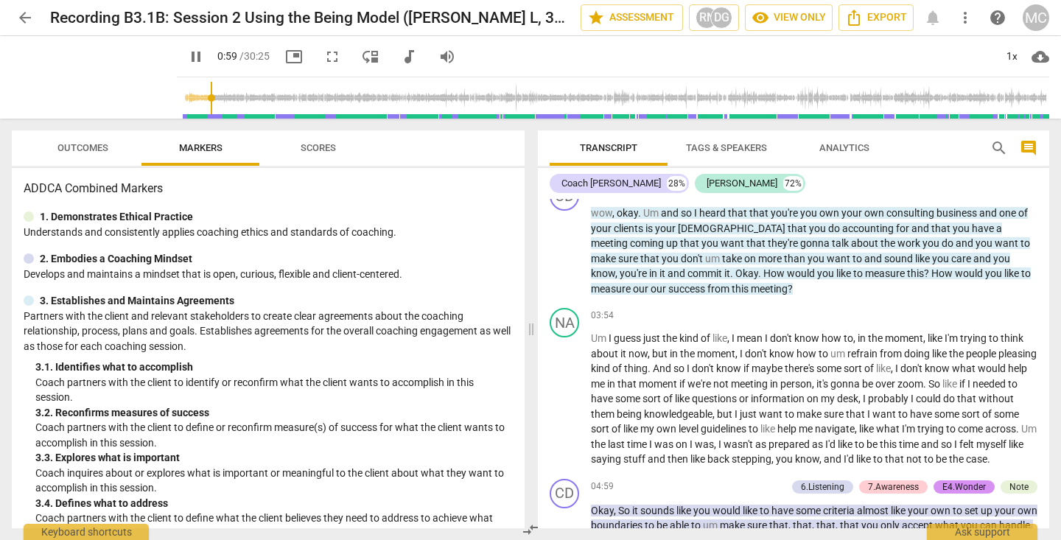
scroll to position [904, 0]
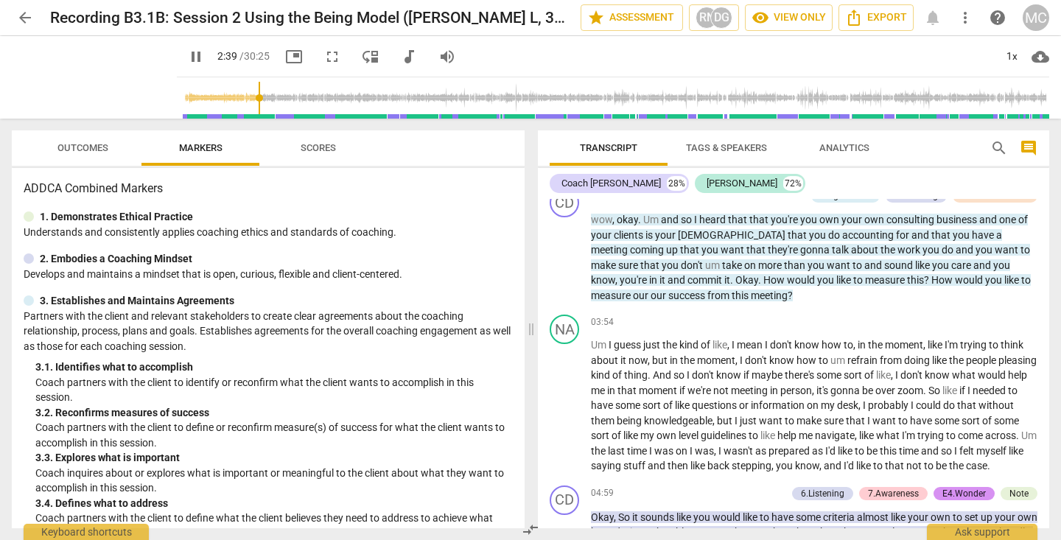
drag, startPoint x: 192, startPoint y: 97, endPoint x: 242, endPoint y: 119, distance: 53.8
click at [242, 119] on input "range" at bounding box center [616, 97] width 867 height 47
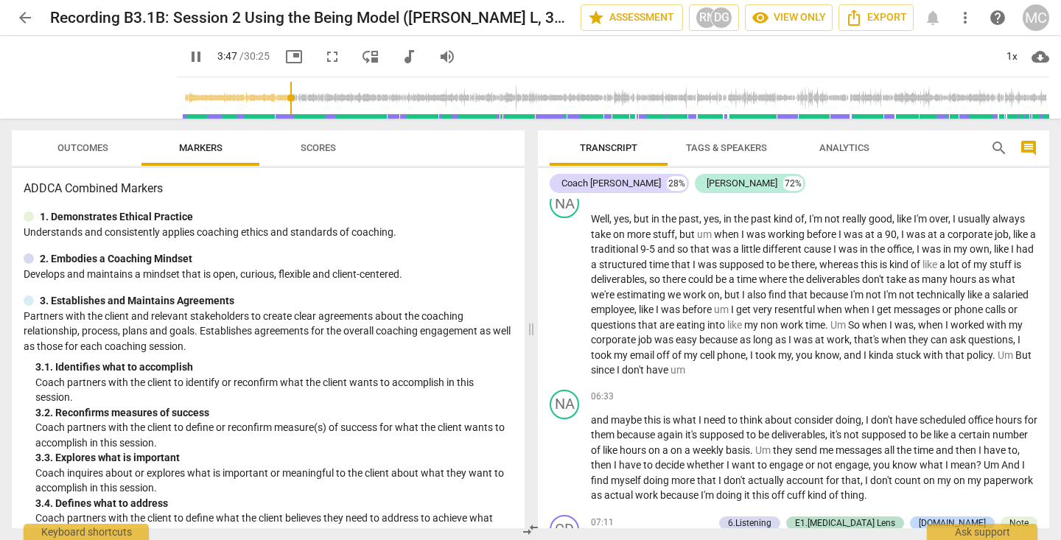
scroll to position [1290, 0]
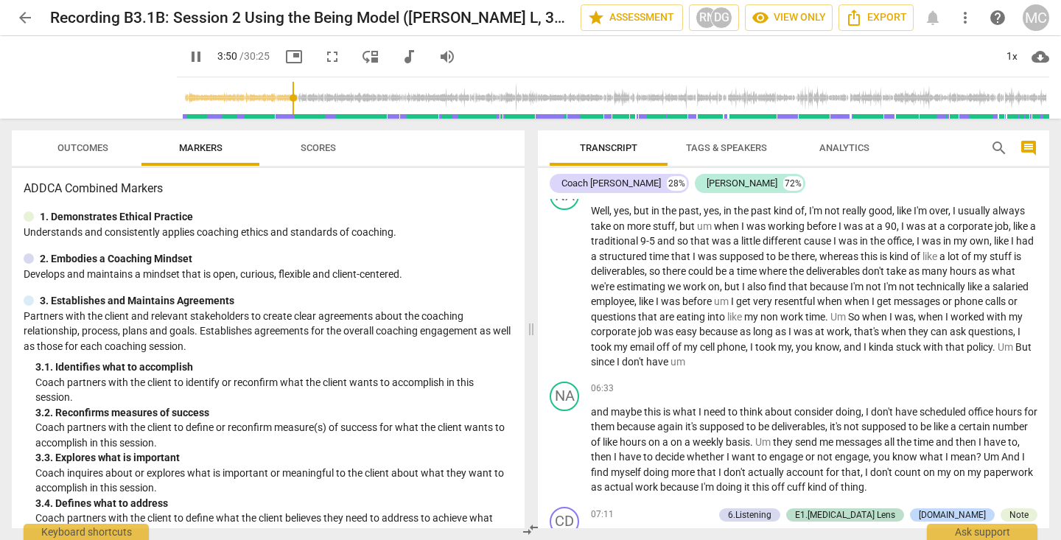
click at [187, 53] on span "pause" at bounding box center [196, 57] width 18 height 18
type input "231"
